Goal: Find specific page/section: Find specific page/section

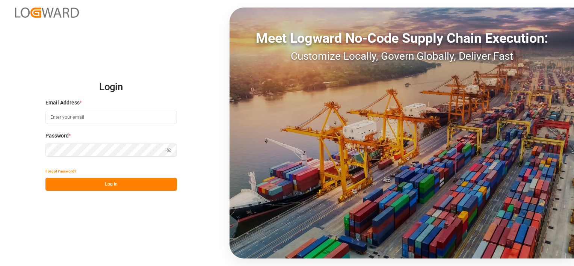
type input "[PERSON_NAME][EMAIL_ADDRESS][PERSON_NAME][DOMAIN_NAME]"
click at [122, 187] on button "Log In" at bounding box center [111, 184] width 132 height 13
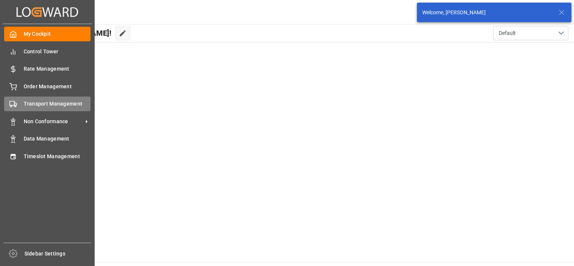
click at [72, 108] on span "Transport Management" at bounding box center [57, 104] width 67 height 8
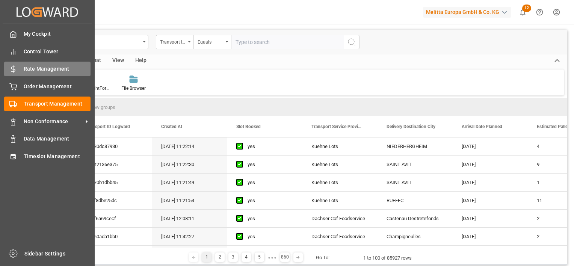
click at [22, 65] on div "Rate Management Rate Management" at bounding box center [47, 69] width 86 height 15
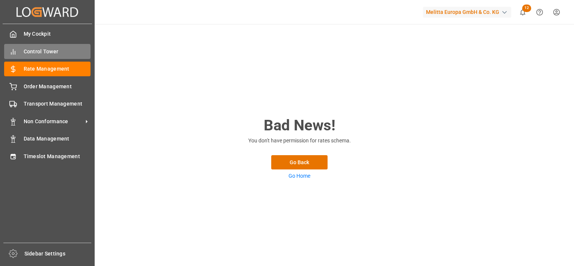
click at [35, 53] on span "Control Tower" at bounding box center [57, 52] width 67 height 8
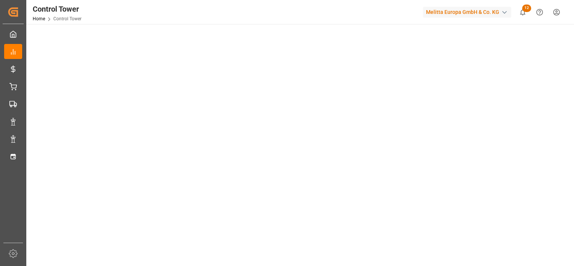
scroll to position [227, 0]
